Goal: Transaction & Acquisition: Obtain resource

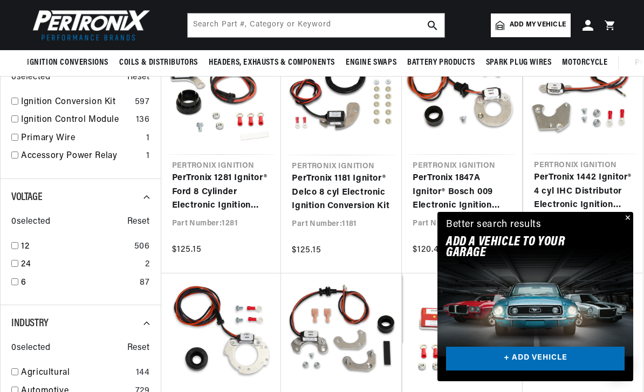
click at [626, 225] on button "Close" at bounding box center [626, 218] width 13 height 13
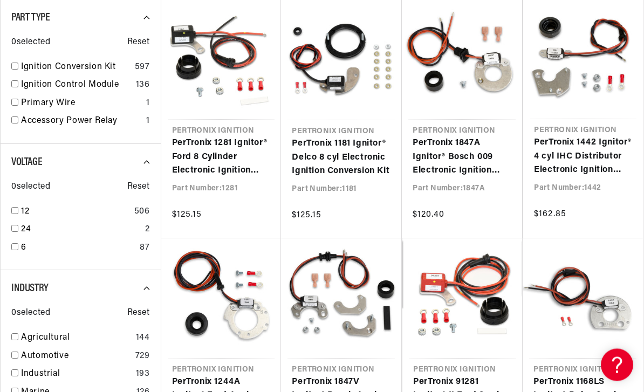
scroll to position [0, 403]
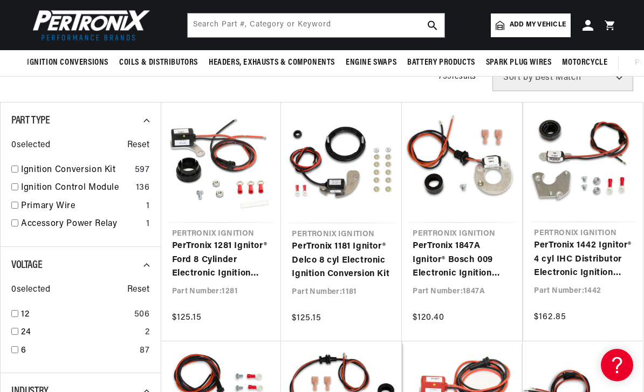
scroll to position [169, 0]
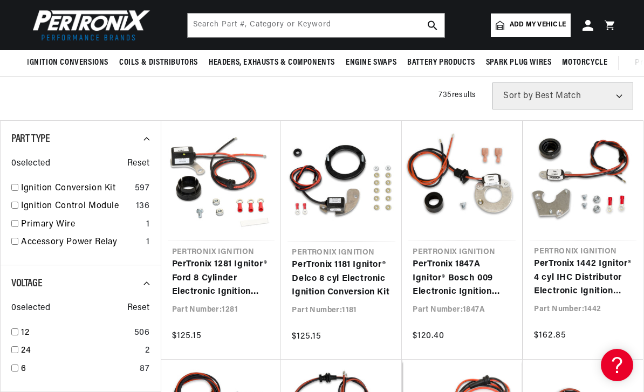
click at [16, 204] on input "checkbox" at bounding box center [14, 205] width 7 height 7
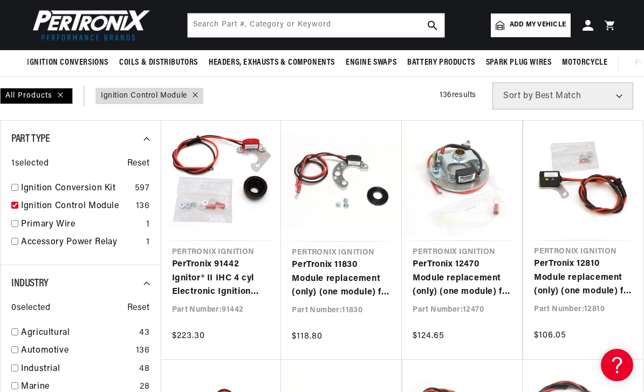
click at [11, 204] on input "checkbox" at bounding box center [14, 205] width 7 height 7
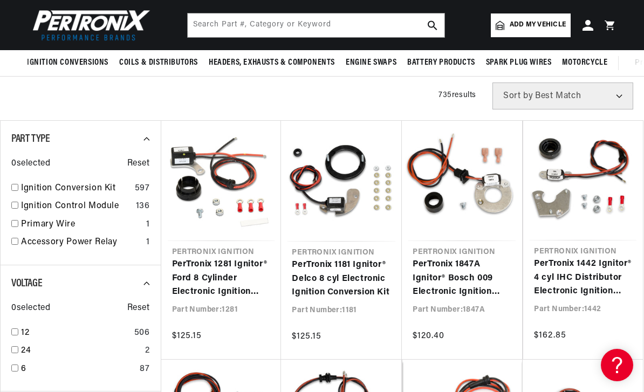
checkbox input "false"
click at [11, 184] on input "checkbox" at bounding box center [14, 187] width 7 height 7
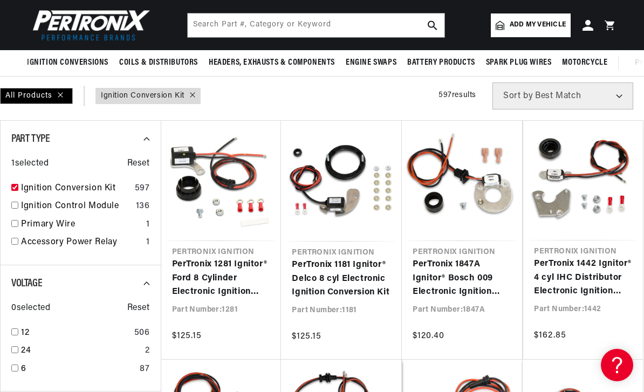
checkbox input "true"
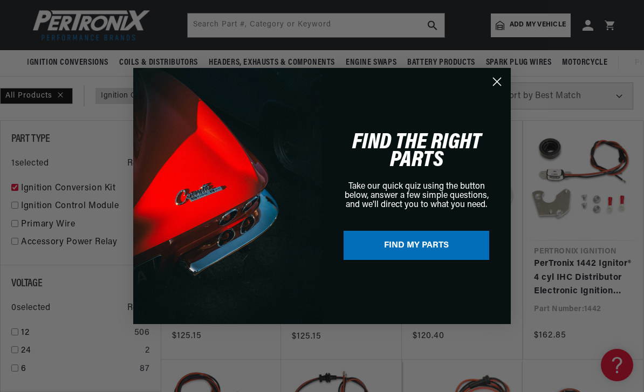
click at [506, 73] on icon "Close dialog" at bounding box center [497, 81] width 19 height 19
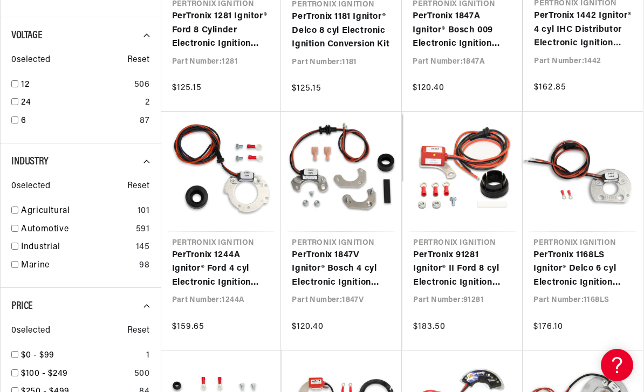
scroll to position [0, 0]
click at [355, 259] on link "PerTronix 1847V Ignitor® Bosch 4 cyl Electronic Ignition Conversion Kit" at bounding box center [341, 270] width 99 height 42
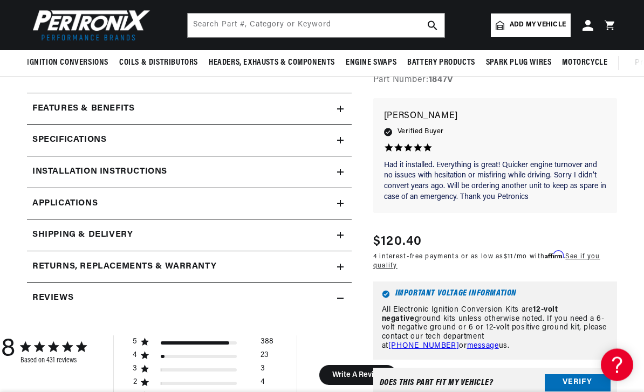
click at [59, 168] on h2 "Installation instructions" at bounding box center [99, 173] width 135 height 14
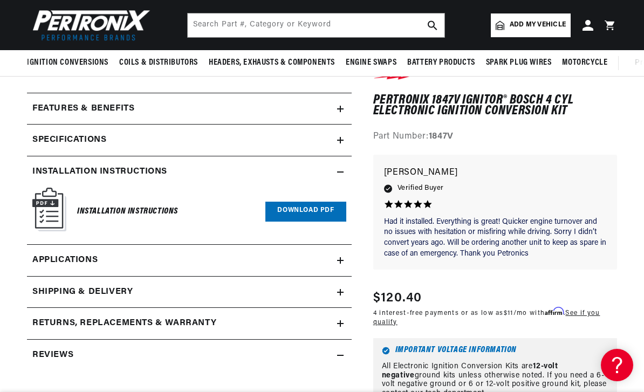
click at [331, 208] on link "Download PDF" at bounding box center [305, 212] width 80 height 20
